Goal: Use online tool/utility: Utilize a website feature to perform a specific function

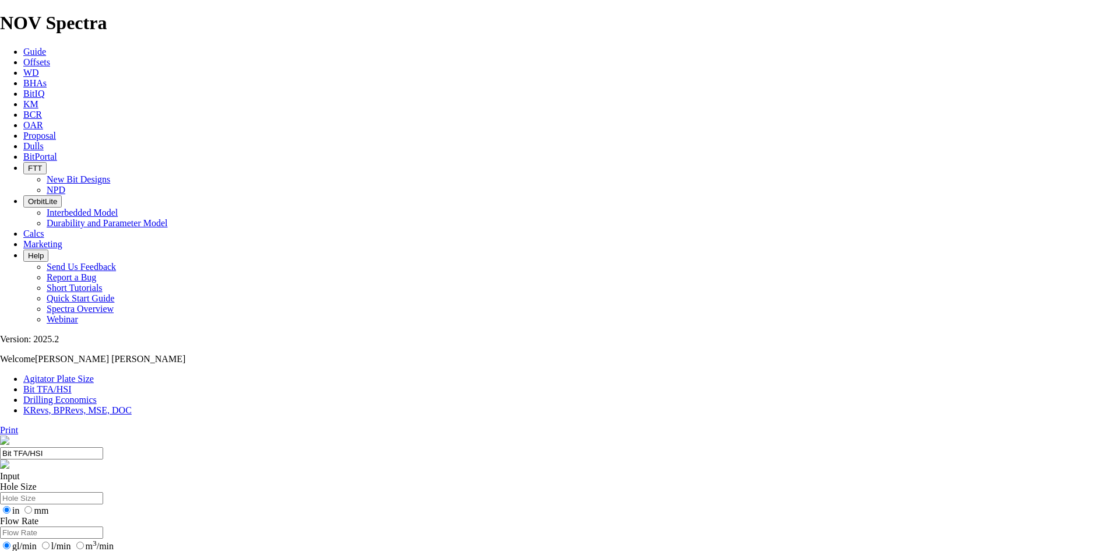
drag, startPoint x: 446, startPoint y: 307, endPoint x: 425, endPoint y: 308, distance: 21.0
type input "5"
select select "number:16"
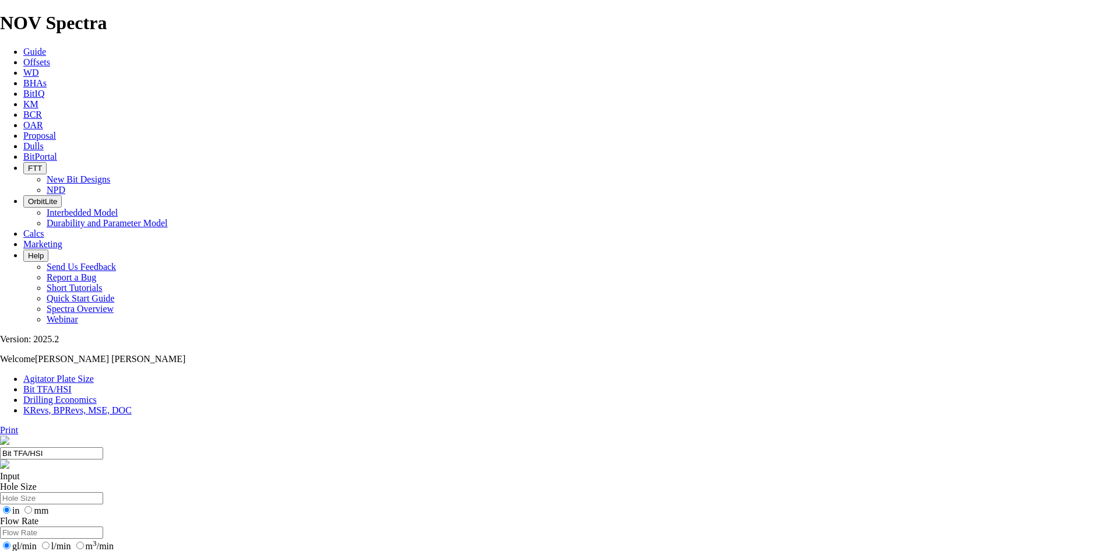
select select "number:16"
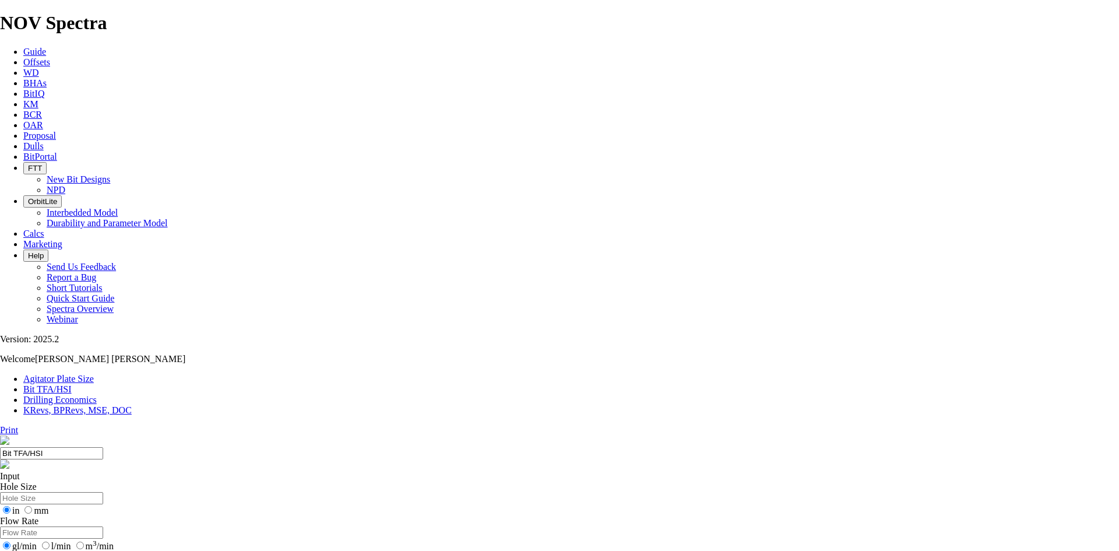
select select "number:18"
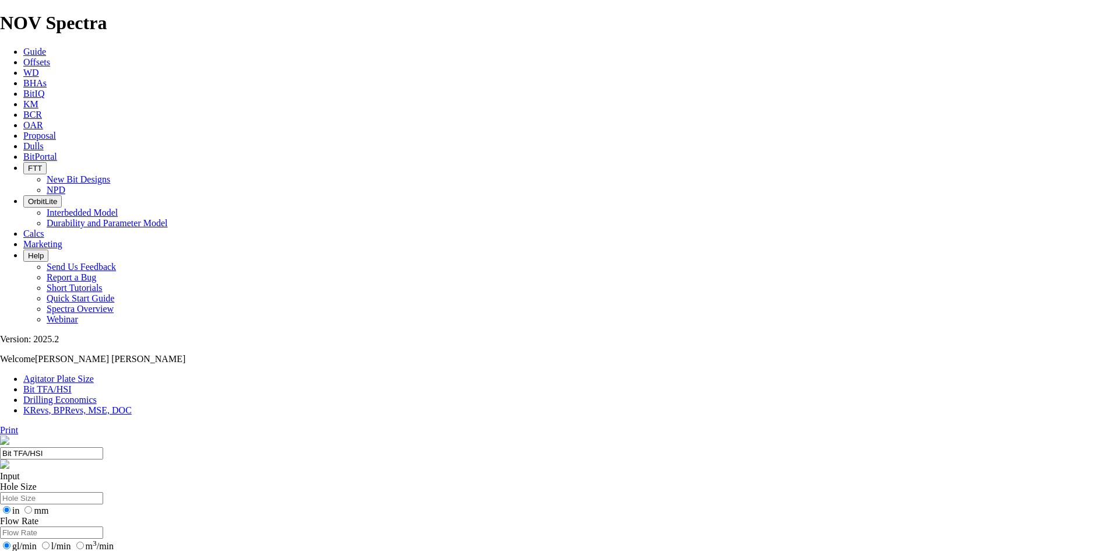
select select "number:18"
